Goal: Check status: Check status

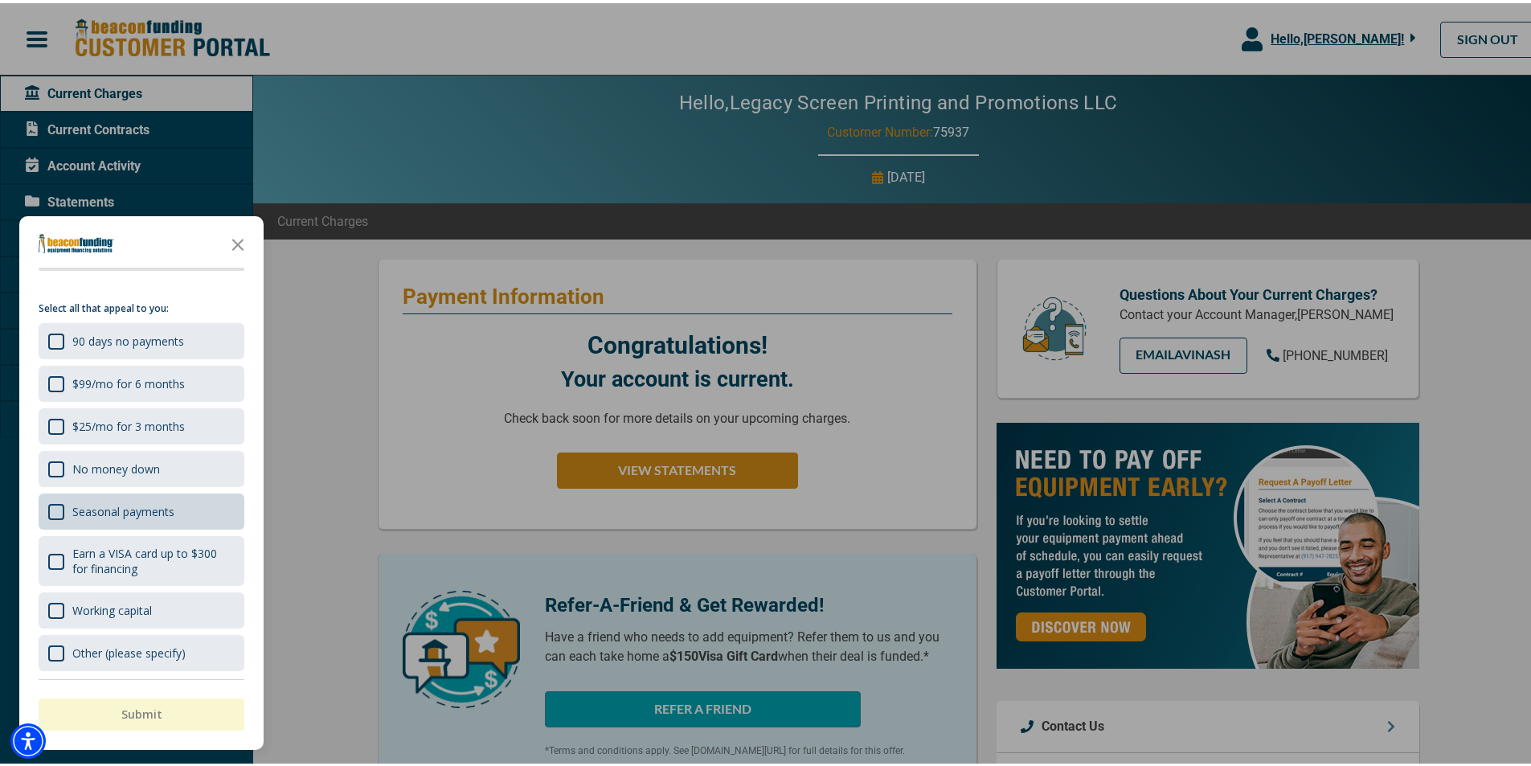
scroll to position [25, 0]
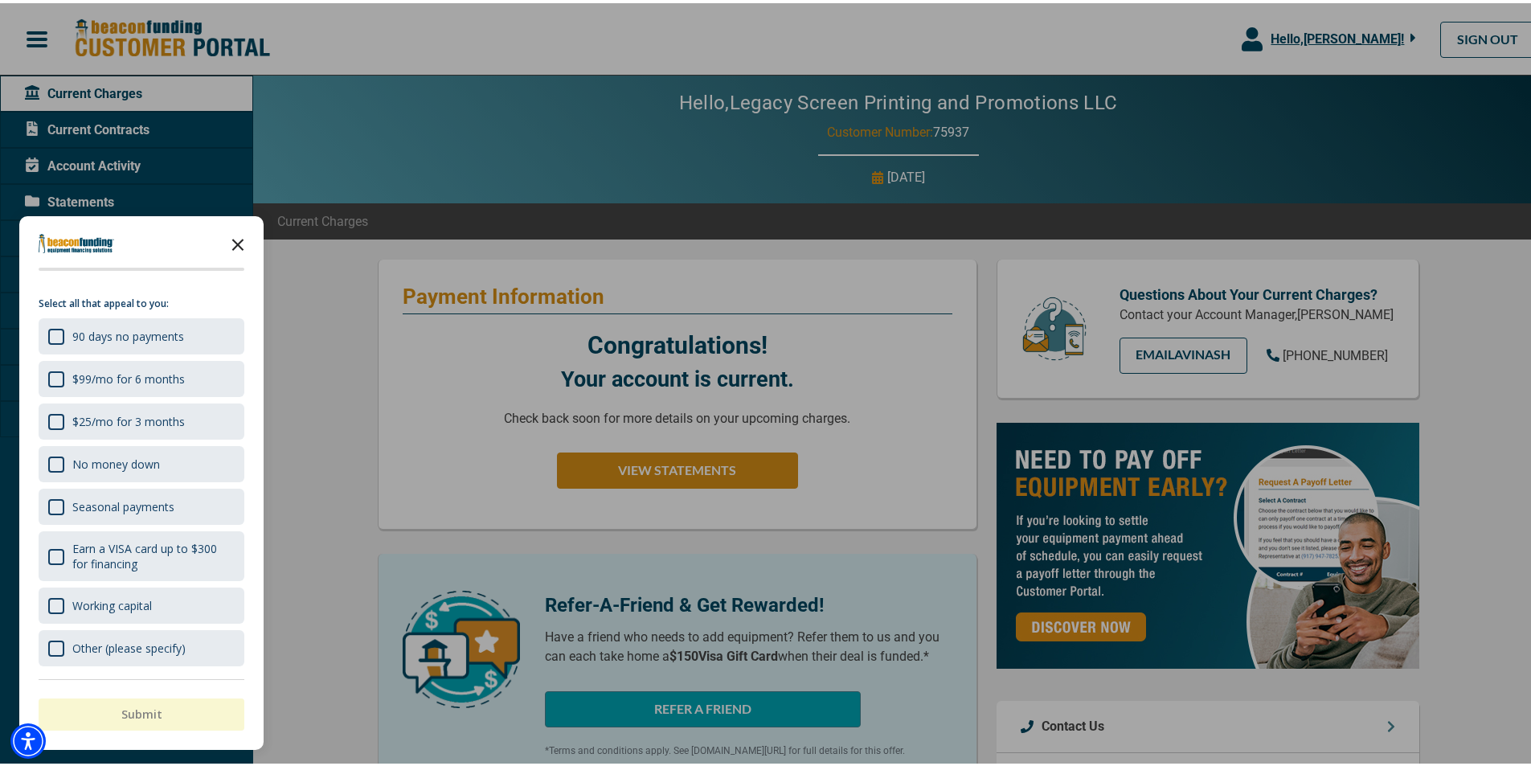
click at [238, 240] on icon "Close the survey" at bounding box center [238, 240] width 32 height 32
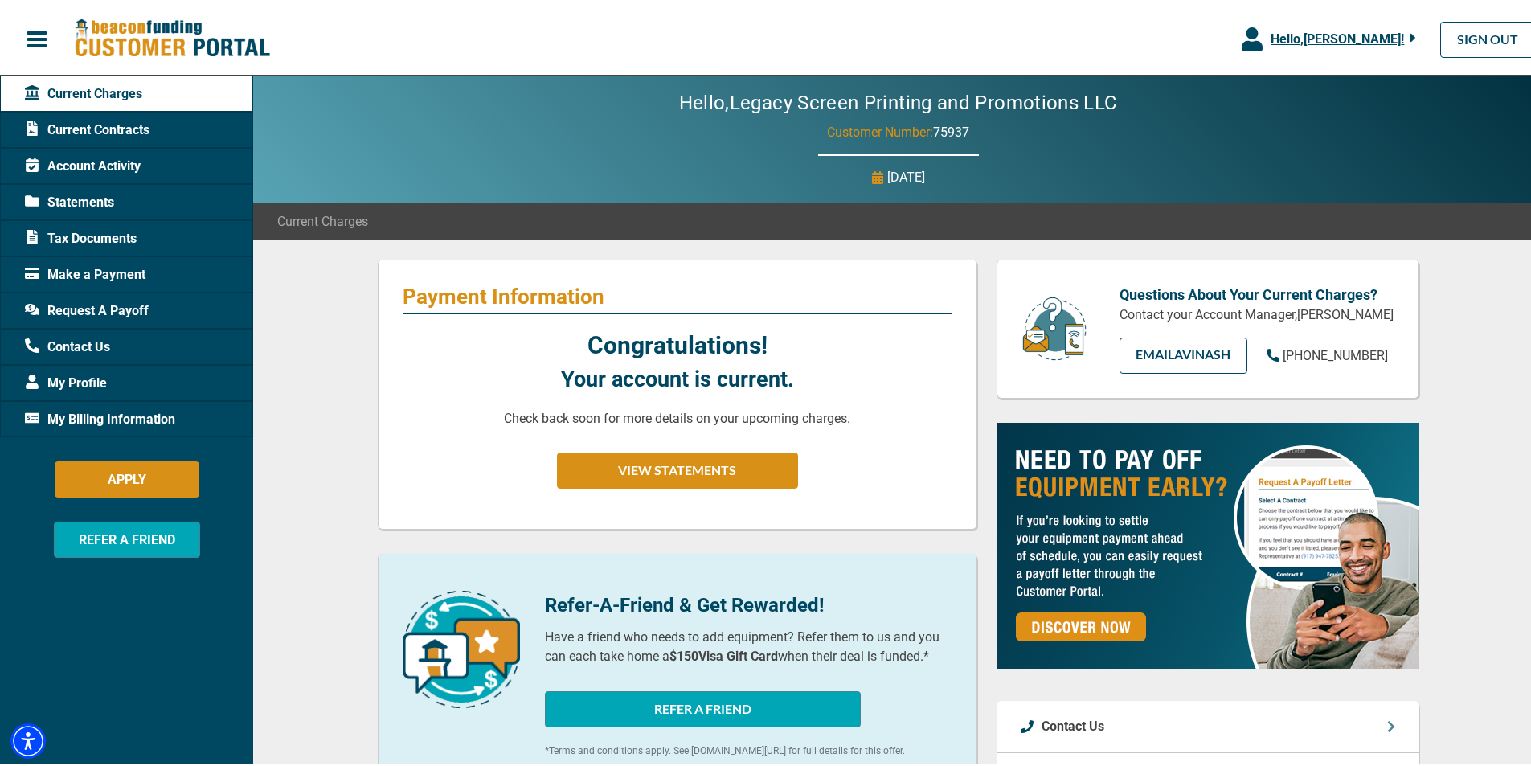
click at [124, 128] on span "Current Contracts" at bounding box center [87, 126] width 125 height 19
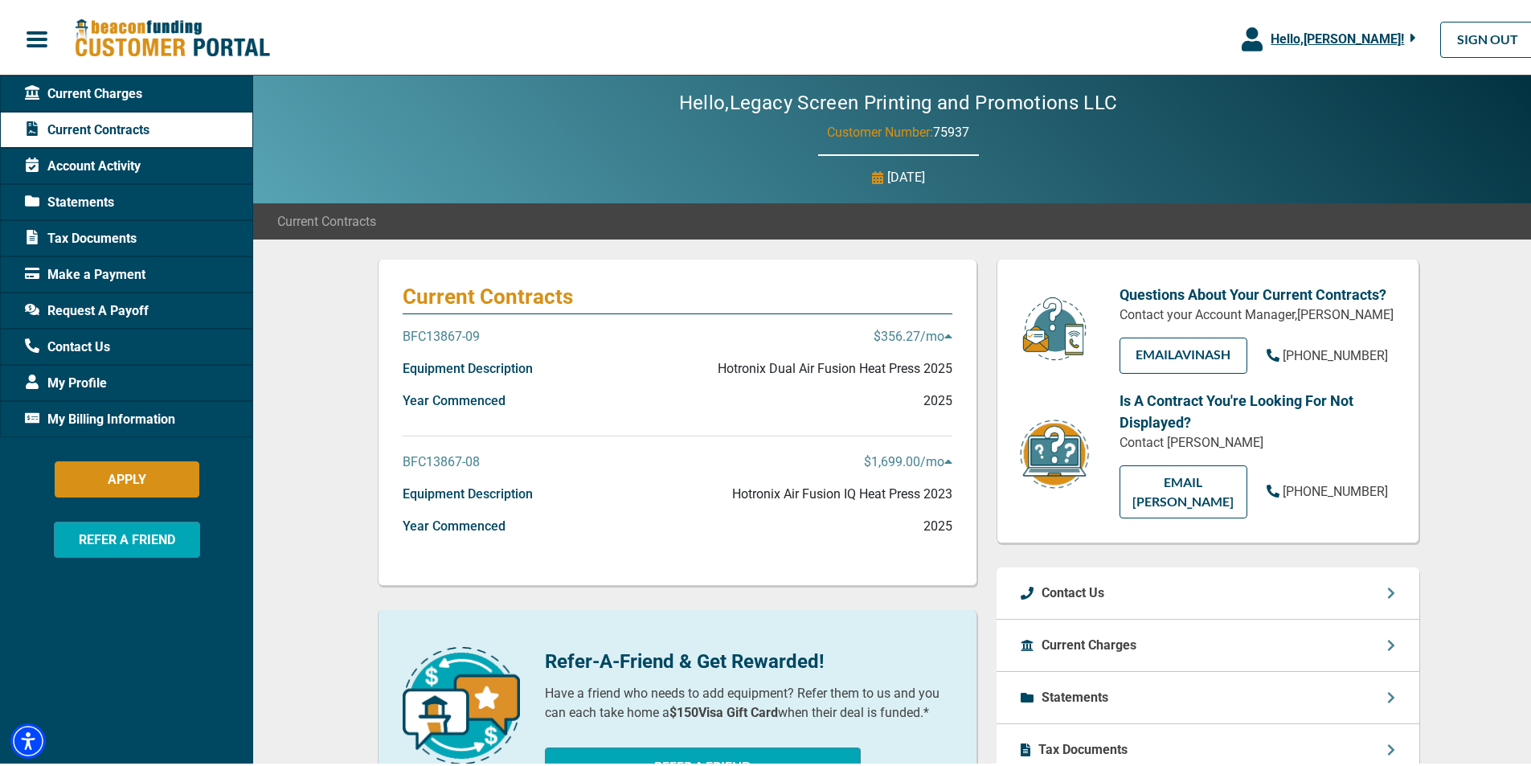
click at [446, 395] on p "Year Commenced" at bounding box center [454, 397] width 103 height 19
click at [452, 372] on p "Equipment Description" at bounding box center [468, 365] width 130 height 19
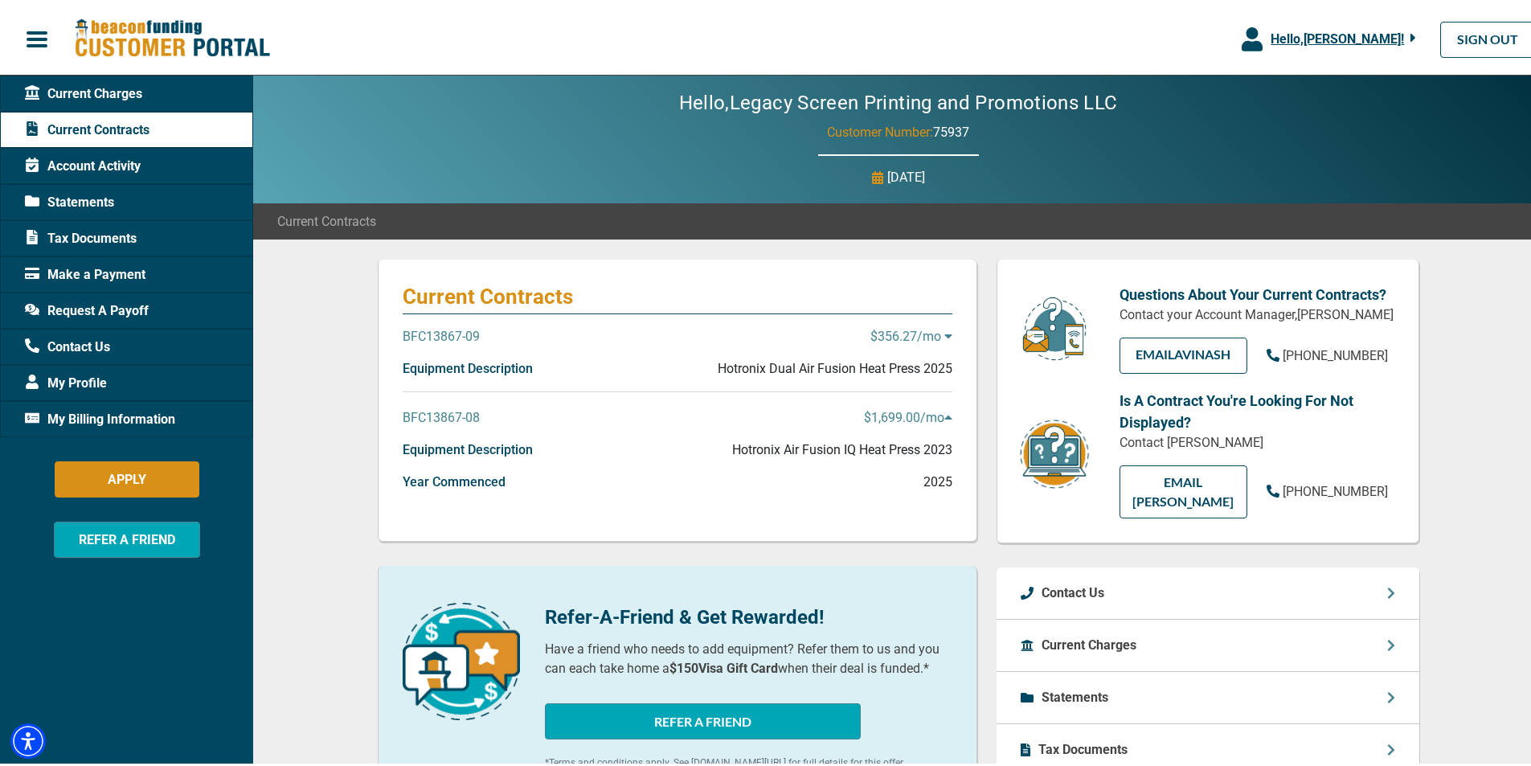
click at [452, 372] on p "Equipment Description" at bounding box center [468, 365] width 130 height 19
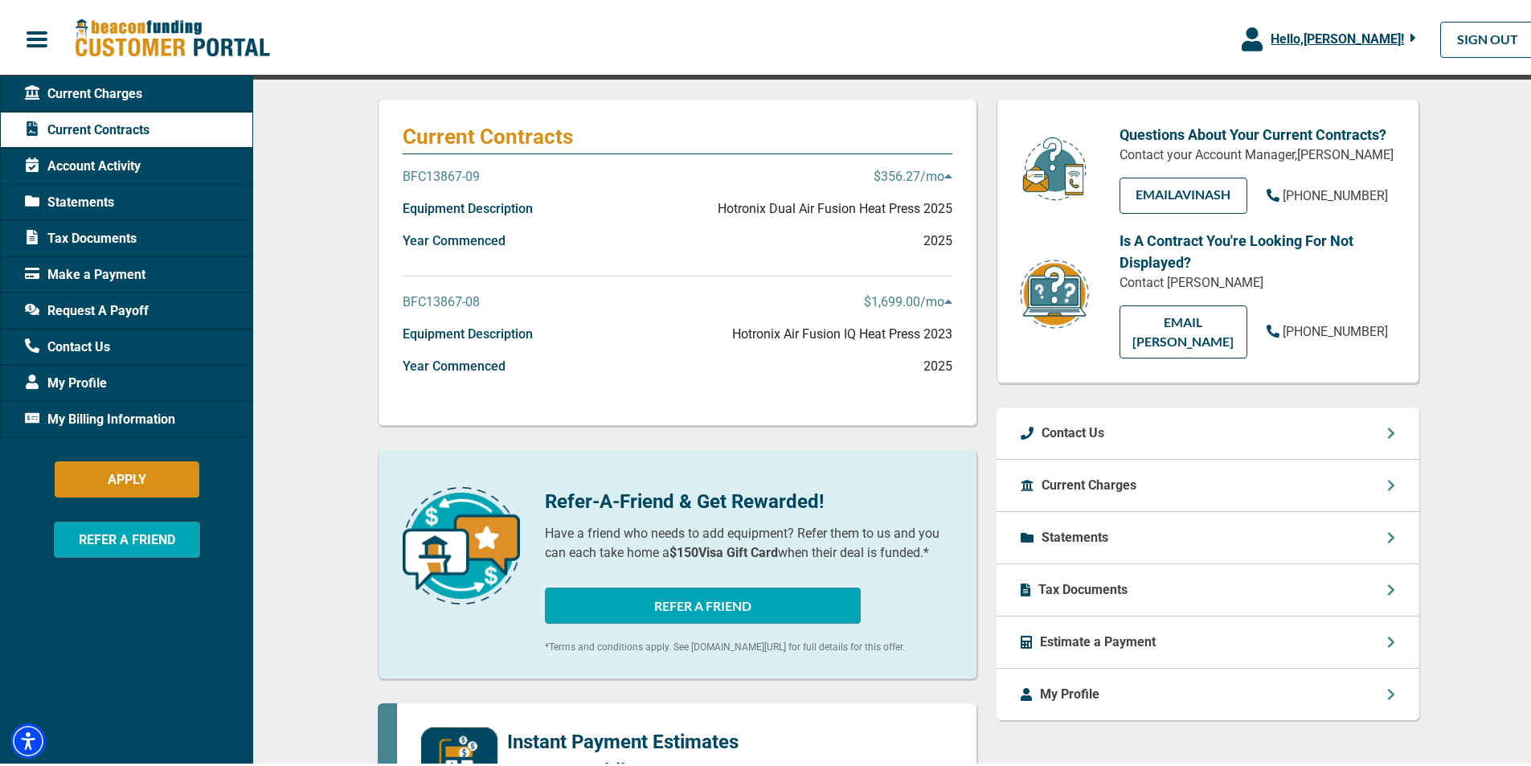
scroll to position [140, 0]
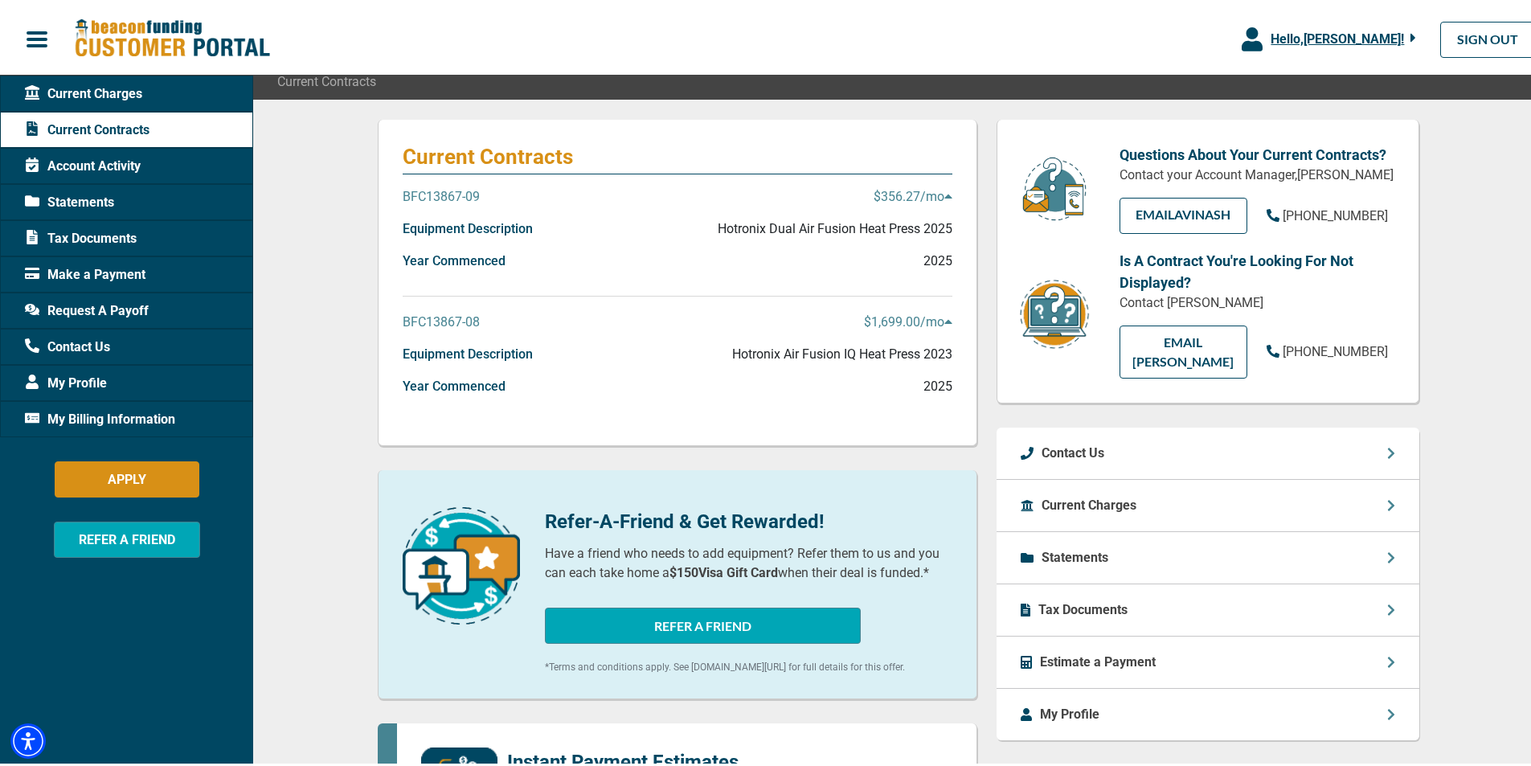
click at [418, 320] on p "BFC13867-08" at bounding box center [441, 318] width 77 height 19
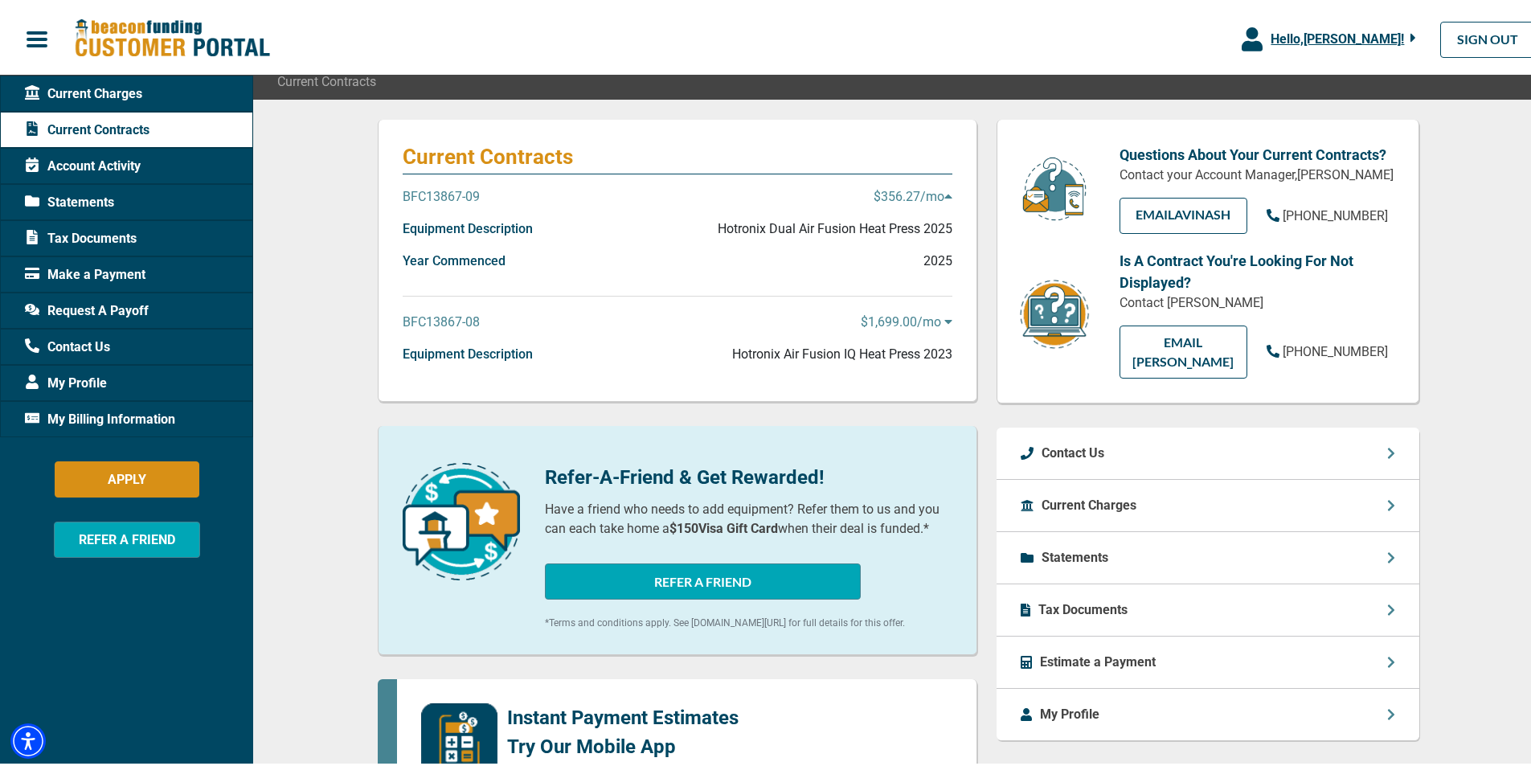
click at [418, 320] on p "BFC13867-08" at bounding box center [441, 318] width 77 height 19
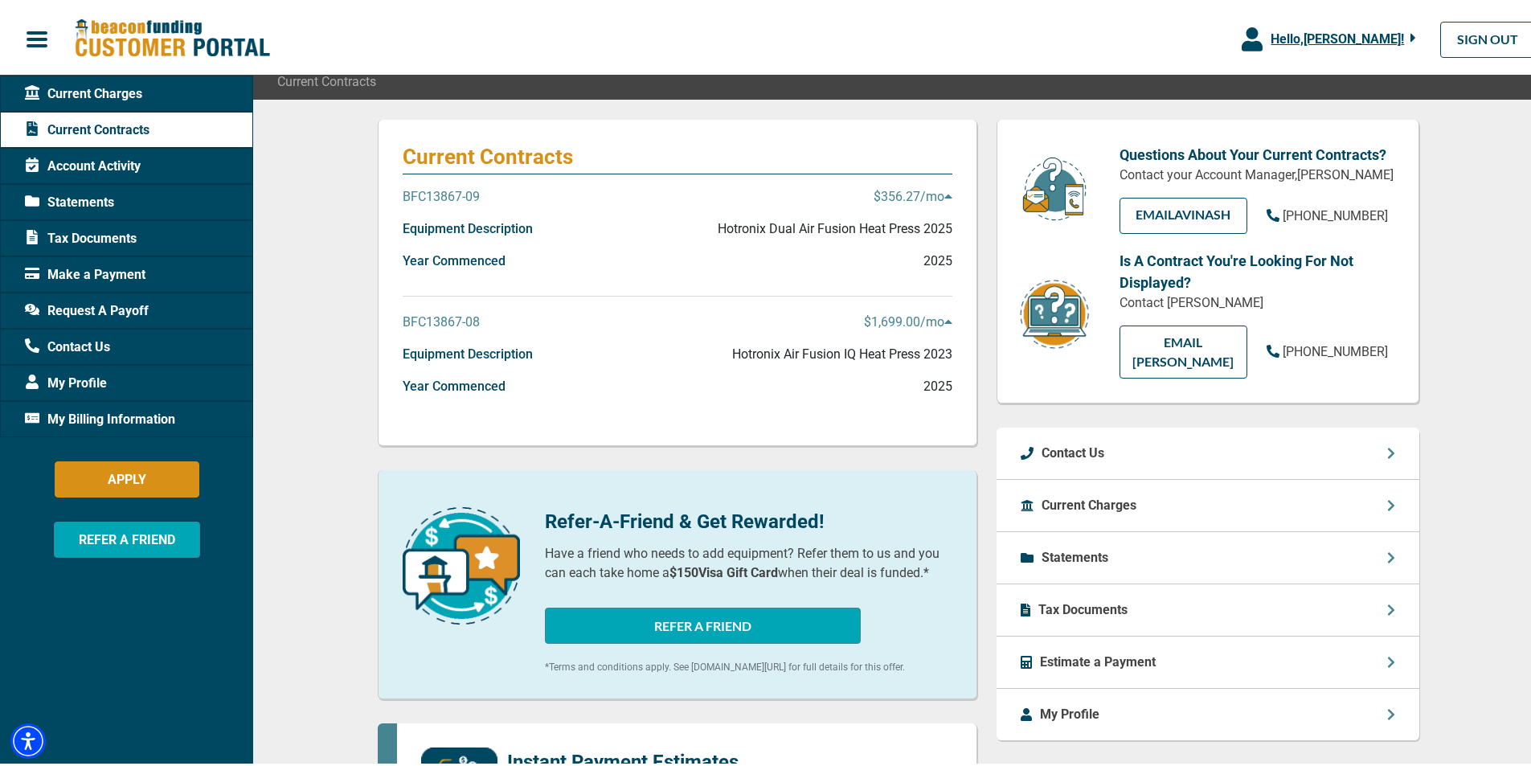
click at [432, 402] on div "Year Commenced 2025" at bounding box center [678, 390] width 550 height 32
click at [437, 351] on p "Equipment Description" at bounding box center [468, 351] width 130 height 19
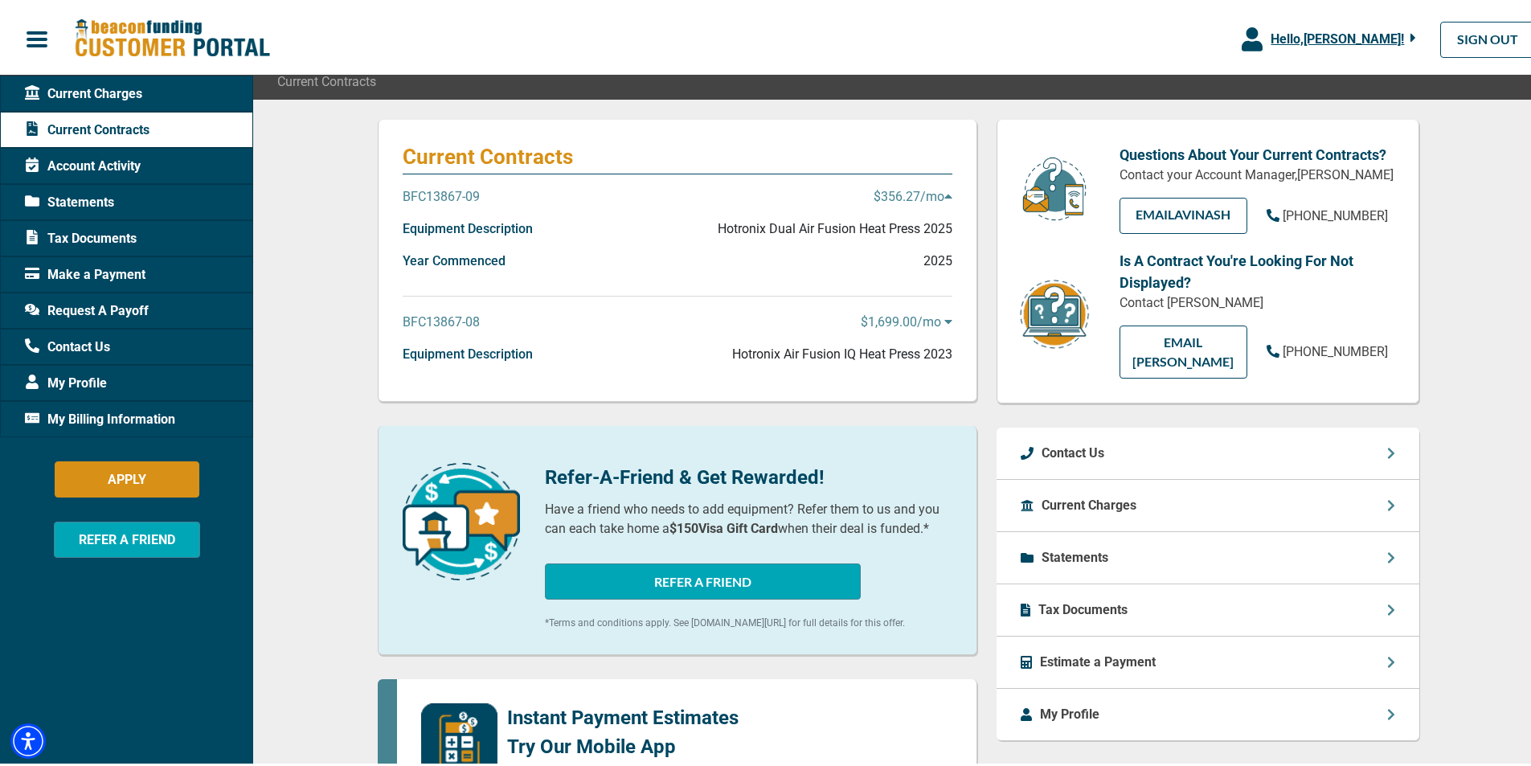
click at [440, 353] on p "Equipment Description" at bounding box center [468, 351] width 130 height 19
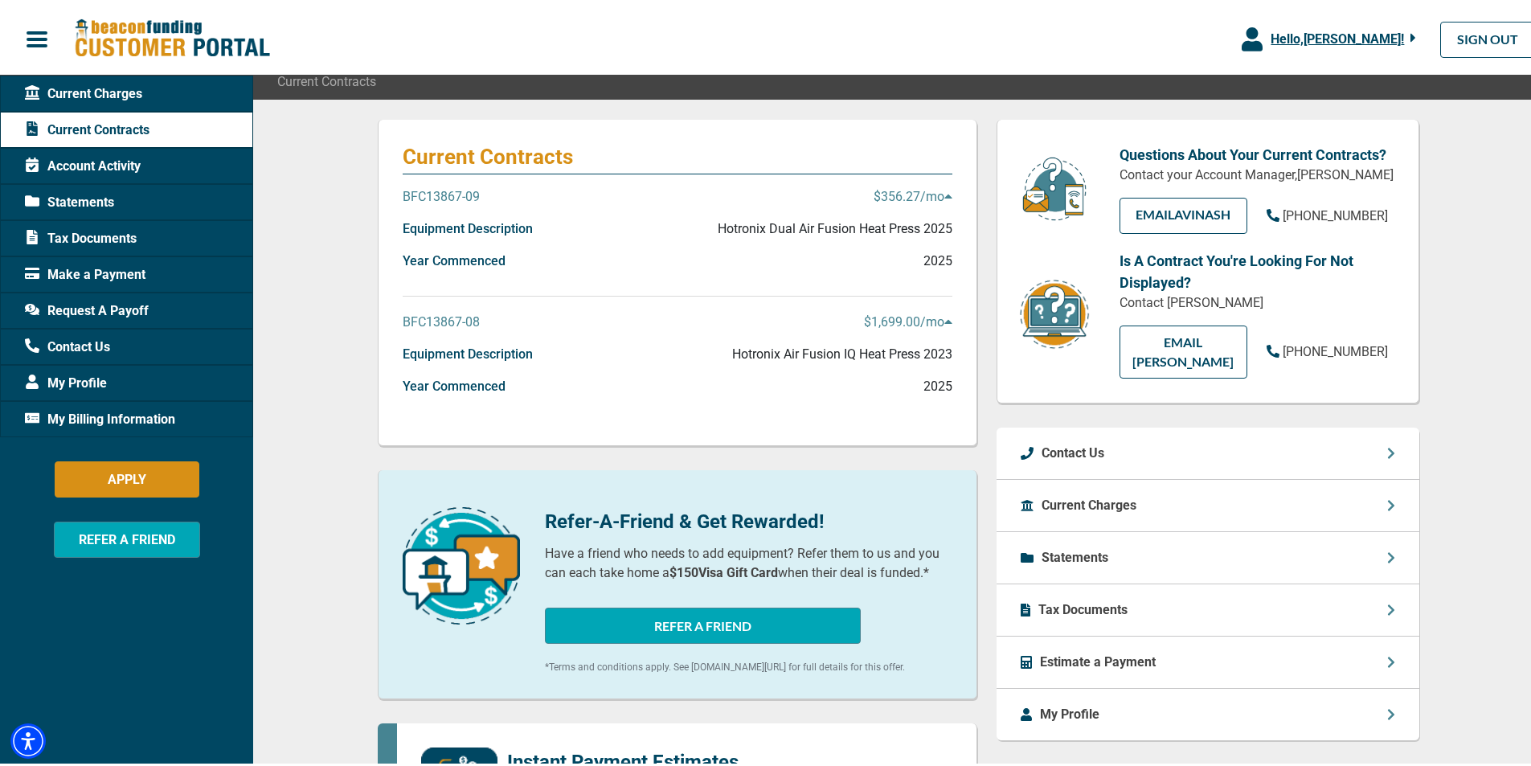
click at [433, 324] on p "BFC13867-08" at bounding box center [441, 318] width 77 height 19
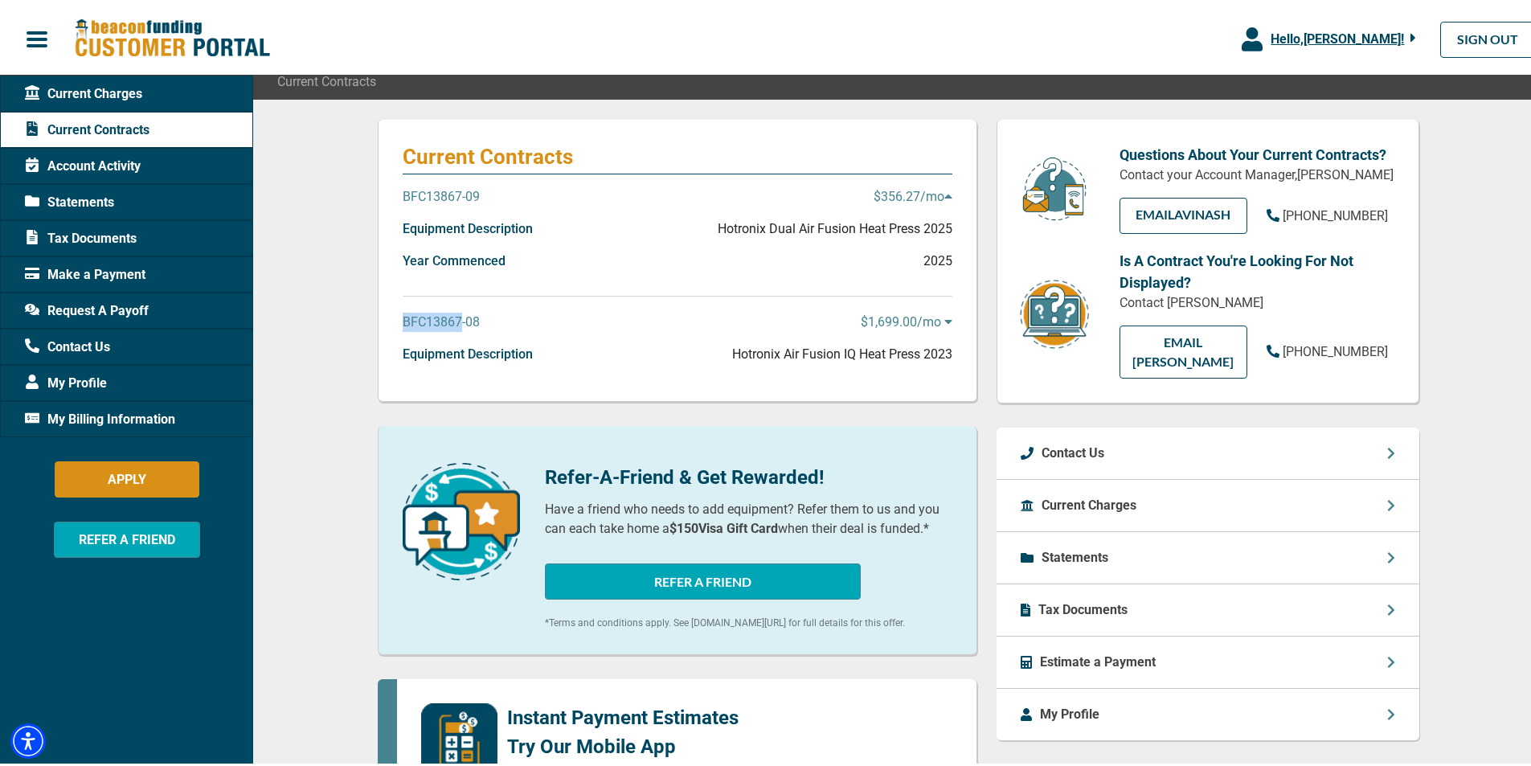
click at [433, 324] on p "BFC13867-08" at bounding box center [441, 318] width 77 height 19
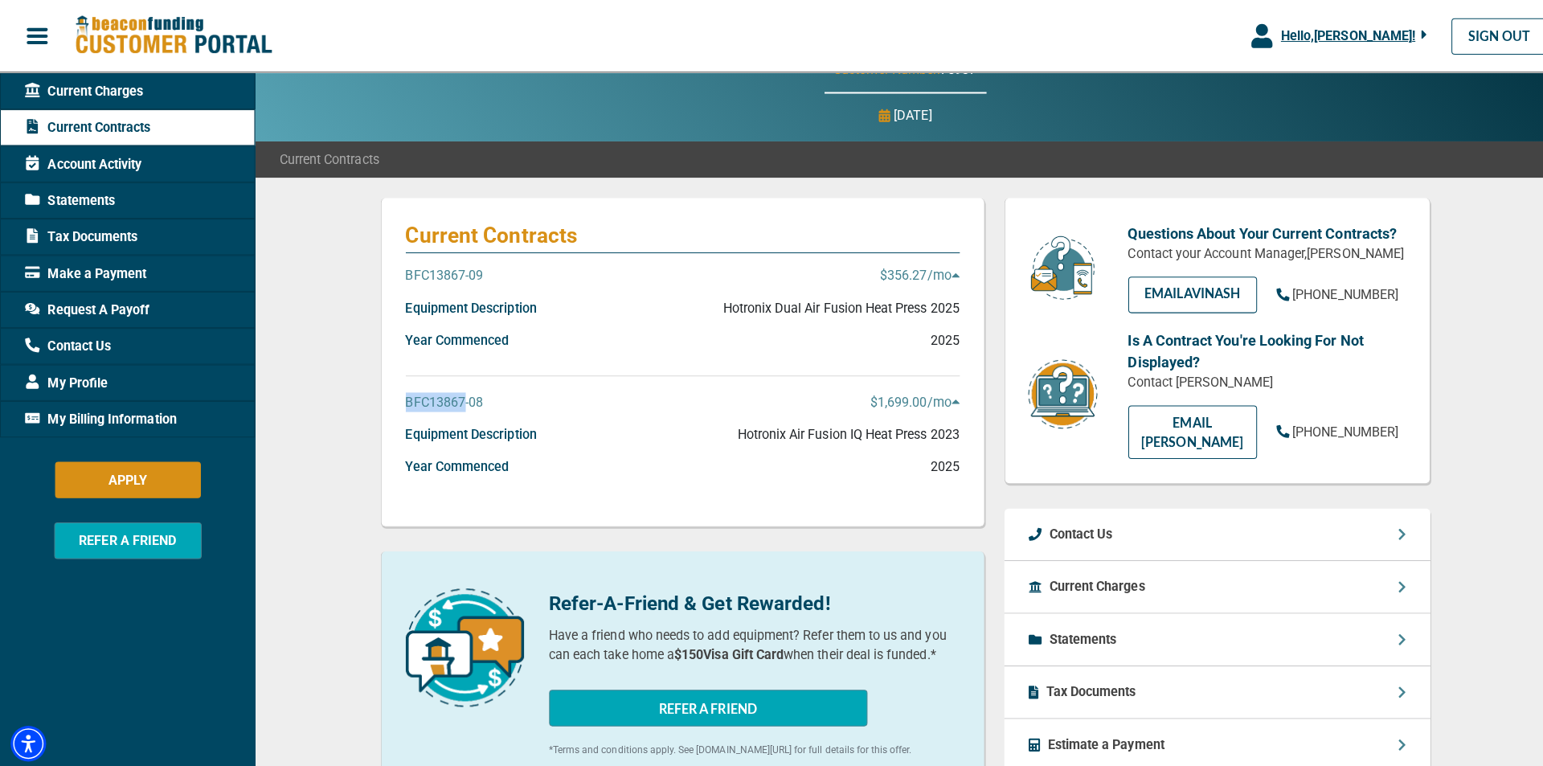
scroll to position [0, 0]
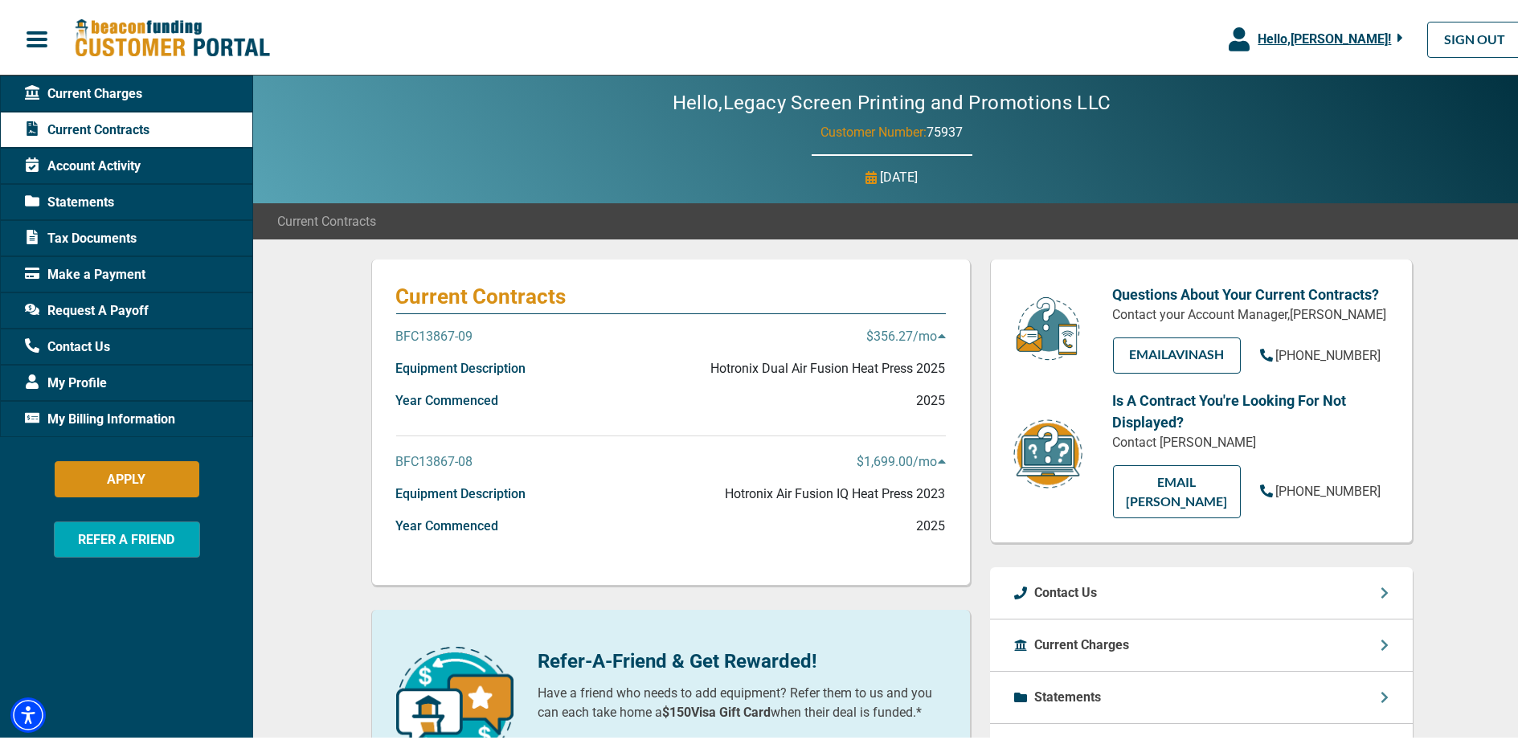
click at [453, 50] on div "Hello, [PERSON_NAME] ! [PERSON_NAME] Legacy Screen Printing and Promotions LLC …" at bounding box center [765, 35] width 1530 height 59
drag, startPoint x: 445, startPoint y: 43, endPoint x: 61, endPoint y: 38, distance: 384.2
click at [48, 31] on div "Hello, [PERSON_NAME] ! [PERSON_NAME] Legacy Screen Printing and Promotions LLC …" at bounding box center [765, 35] width 1530 height 59
click at [465, 84] on div "Hello, Legacy Screen Printing and Promotions LLC Customer Number: 75937 [DATE]" at bounding box center [891, 136] width 1277 height 128
drag, startPoint x: 1267, startPoint y: 92, endPoint x: 1239, endPoint y: 58, distance: 44.1
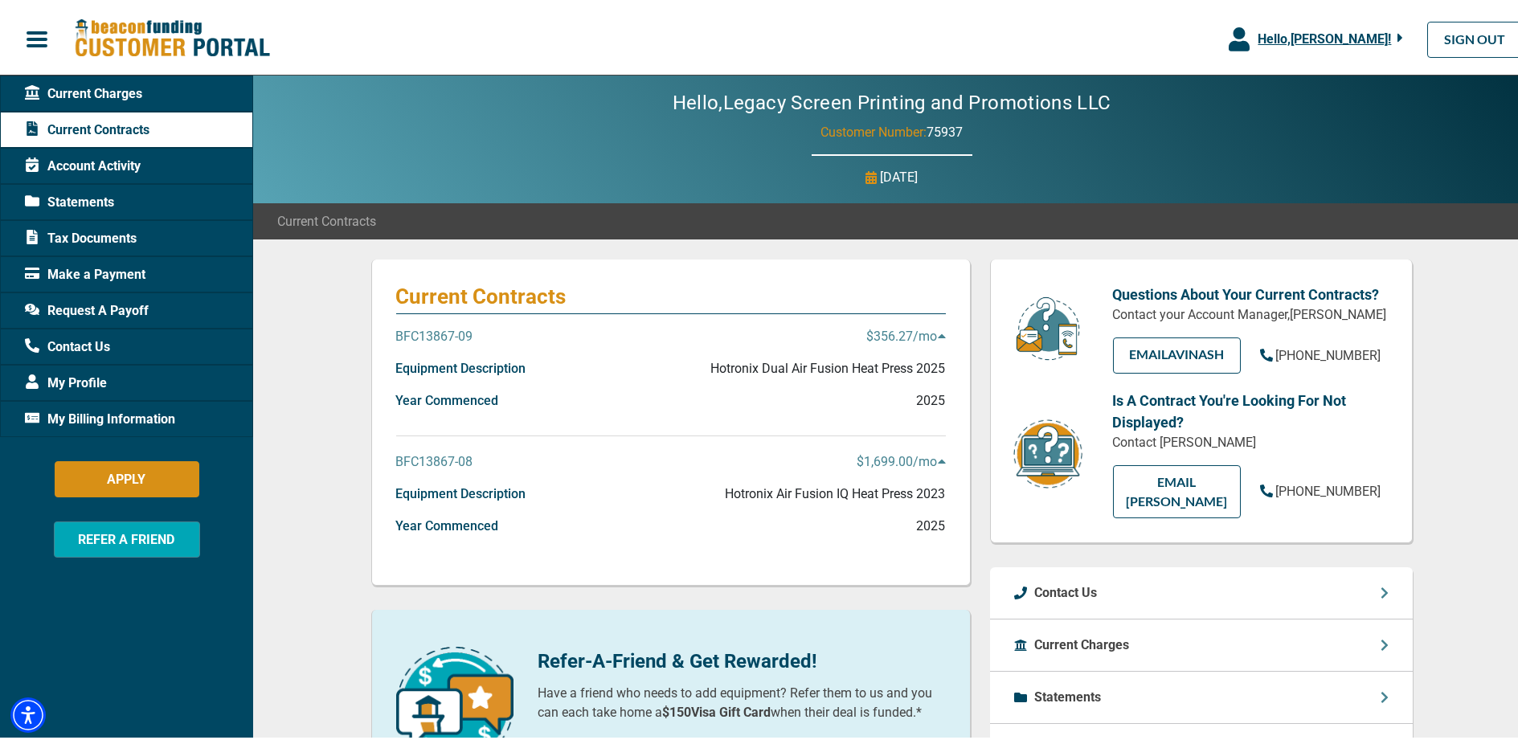
click at [1267, 92] on div "Hello, Legacy Screen Printing and Promotions LLC Customer Number: 75937 [DATE]" at bounding box center [891, 136] width 1277 height 128
